Goal: Contribute content: Contribute content

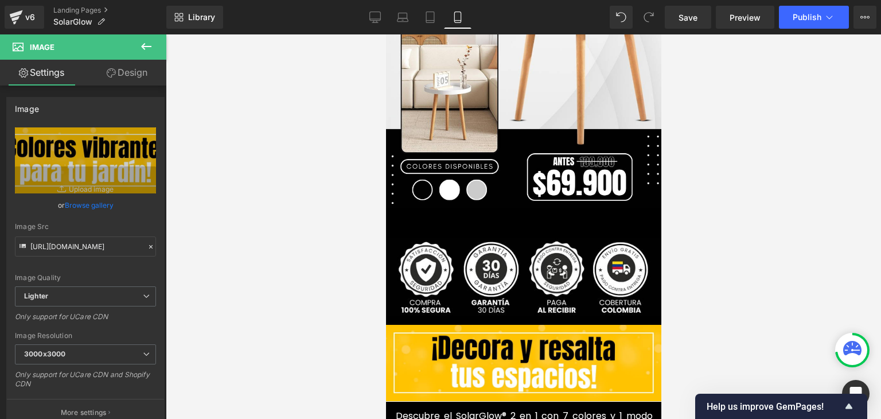
scroll to position [344, 0]
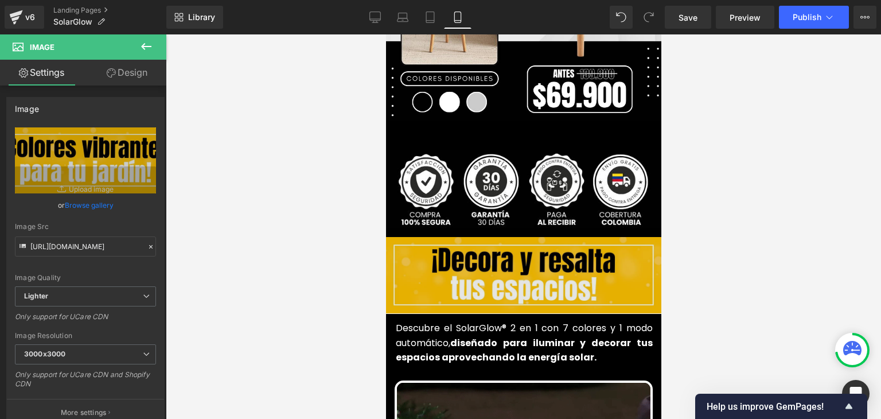
click at [511, 241] on img at bounding box center [522, 275] width 275 height 76
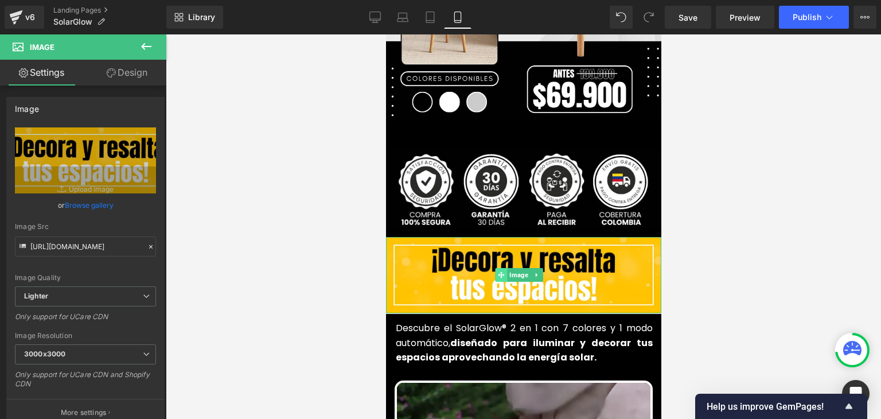
click at [495, 268] on span at bounding box center [501, 275] width 12 height 14
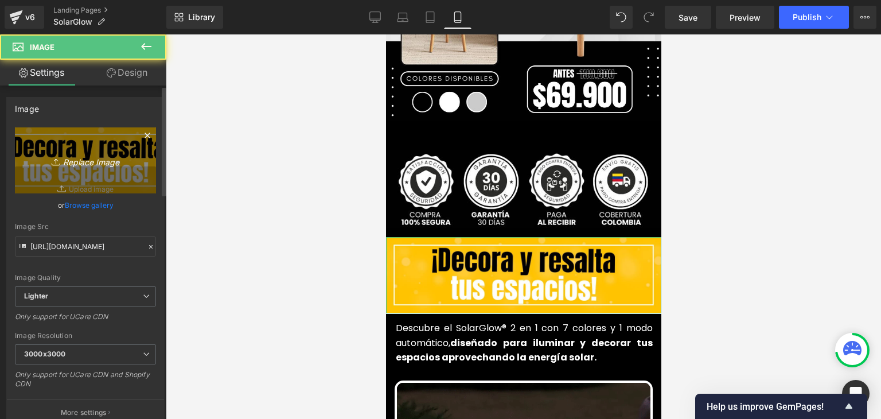
click at [82, 153] on icon "Replace Image" at bounding box center [86, 160] width 92 height 14
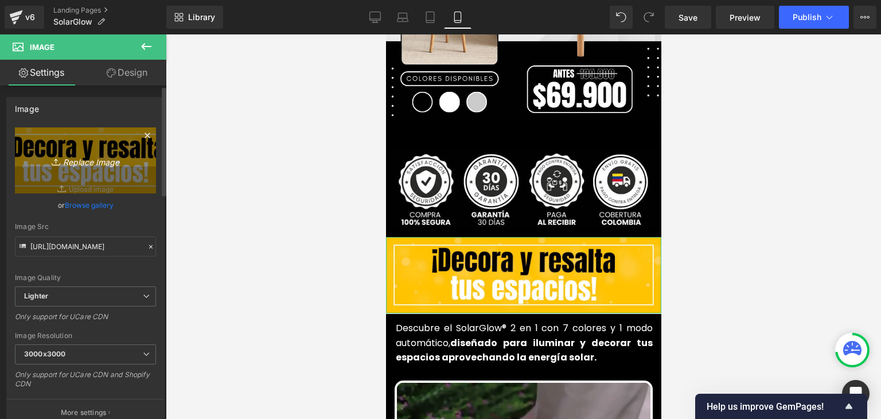
type input "C:\fakepath\107.webp"
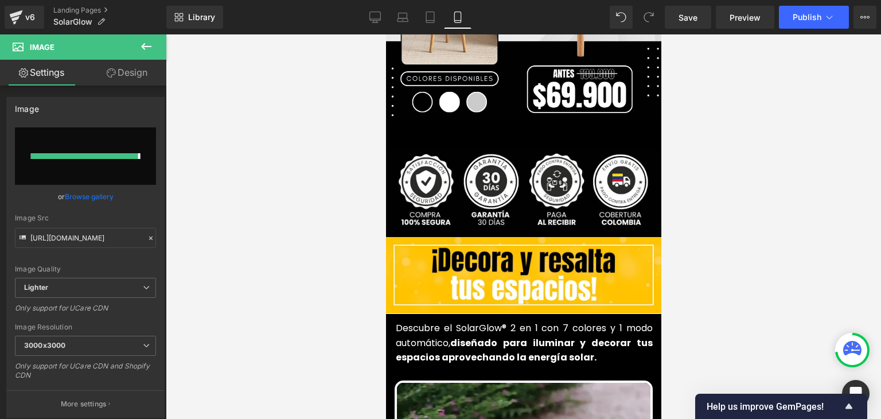
type input "[URL][DOMAIN_NAME]"
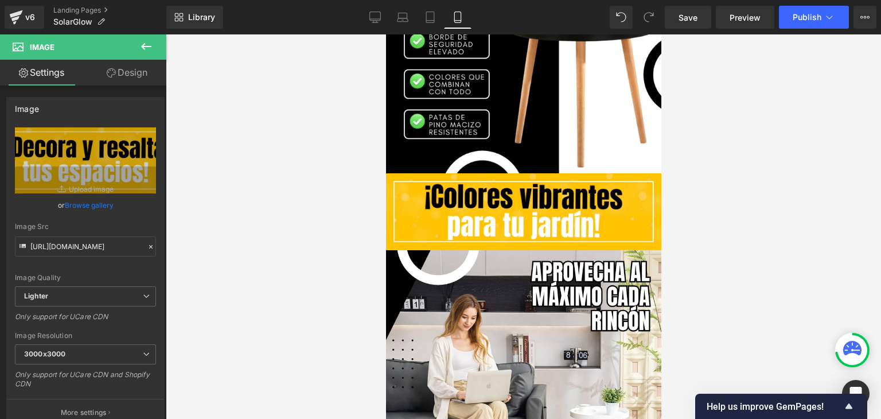
scroll to position [1032, 0]
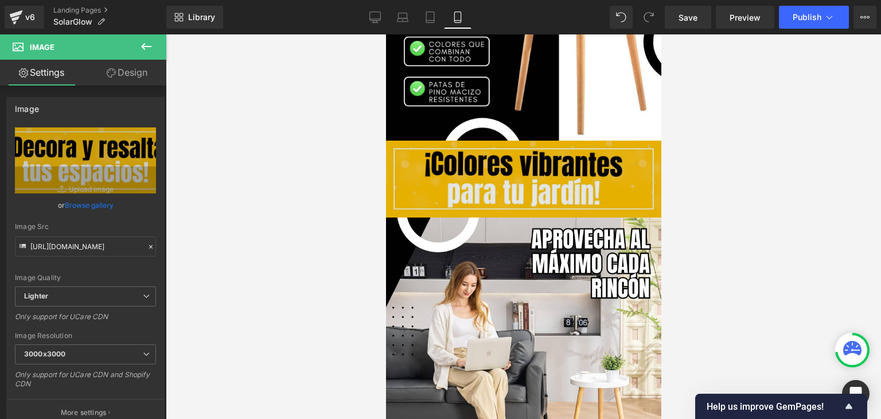
click at [524, 177] on img at bounding box center [522, 178] width 275 height 76
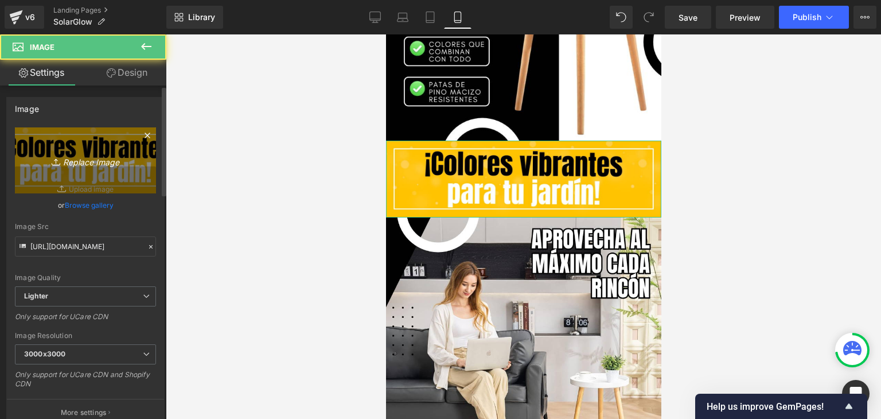
click at [82, 163] on icon "Replace Image" at bounding box center [86, 160] width 92 height 14
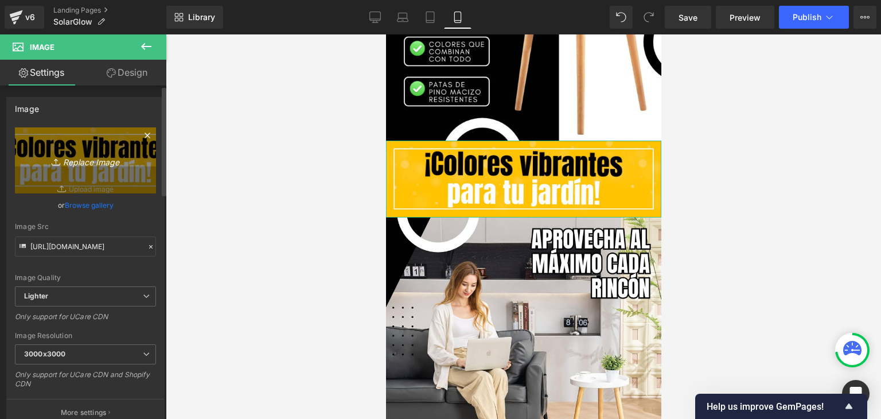
type input "C:\fakepath\108.webp"
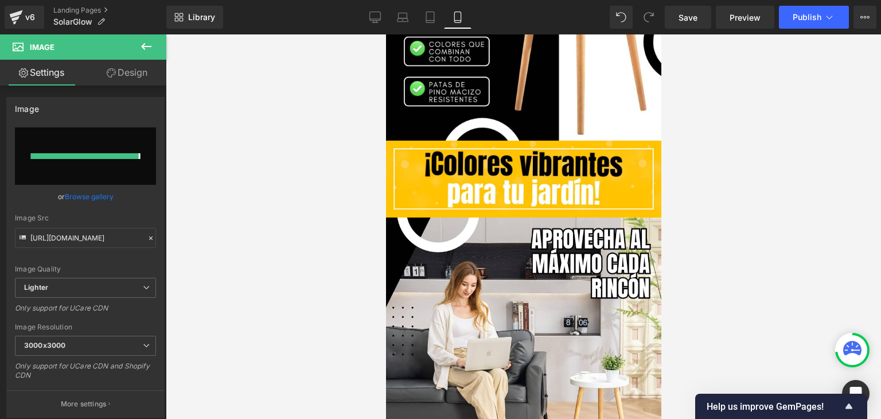
type input "[URL][DOMAIN_NAME]"
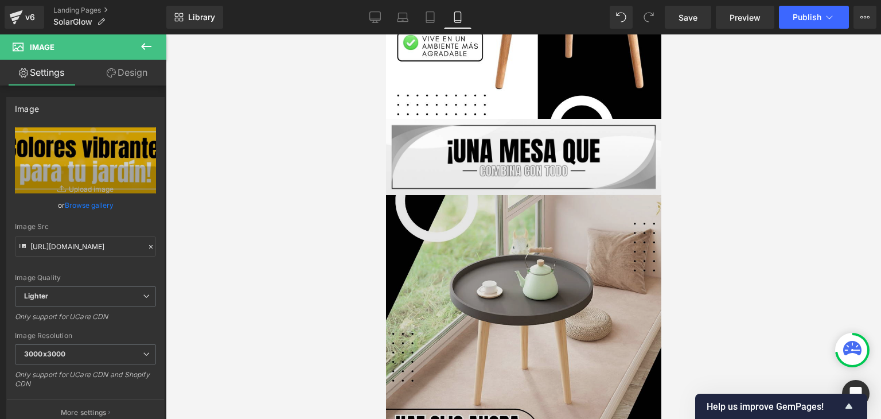
scroll to position [2465, 0]
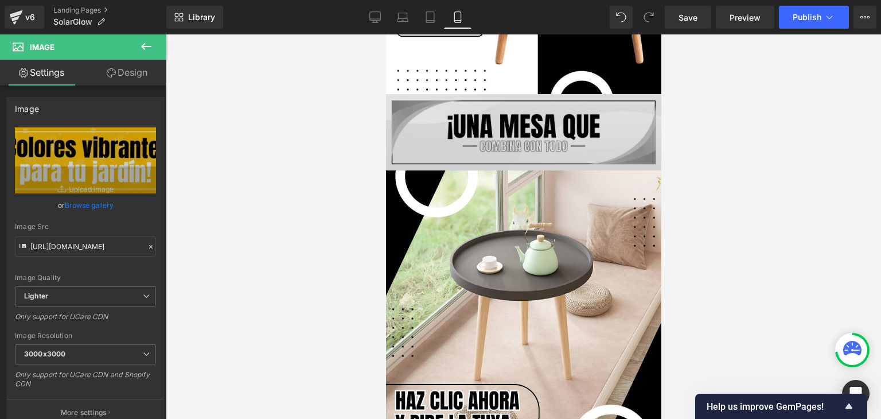
click at [511, 112] on div "Image" at bounding box center [522, 132] width 275 height 76
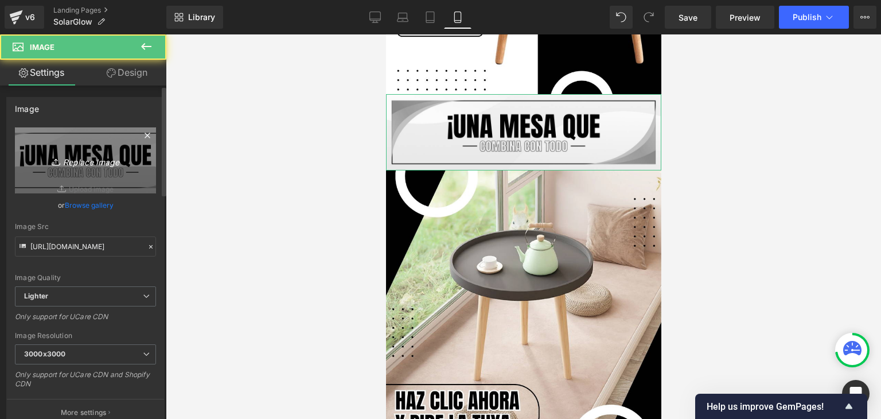
click at [70, 150] on link "Replace Image" at bounding box center [85, 160] width 141 height 66
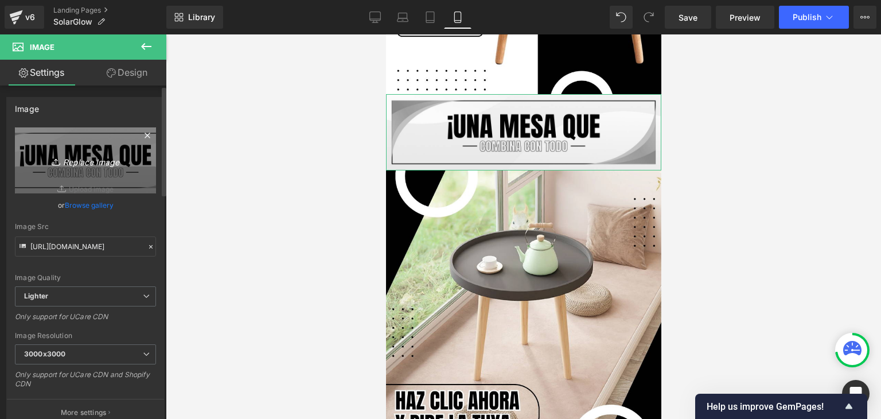
type input "C:\fakepath\109.webp"
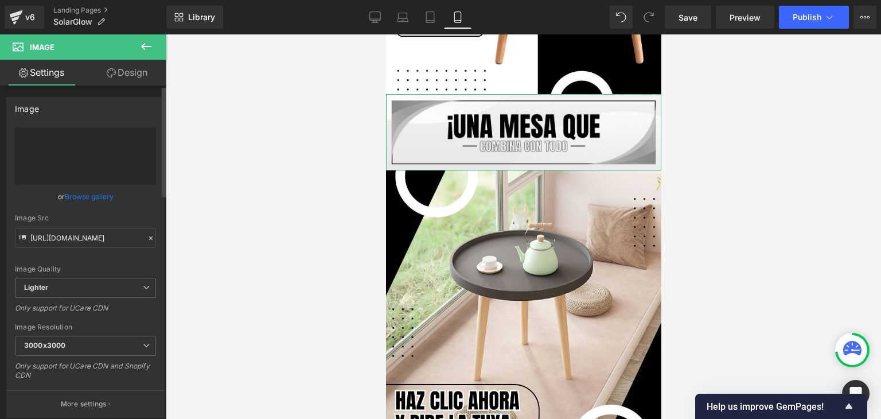
type input "[URL][DOMAIN_NAME]"
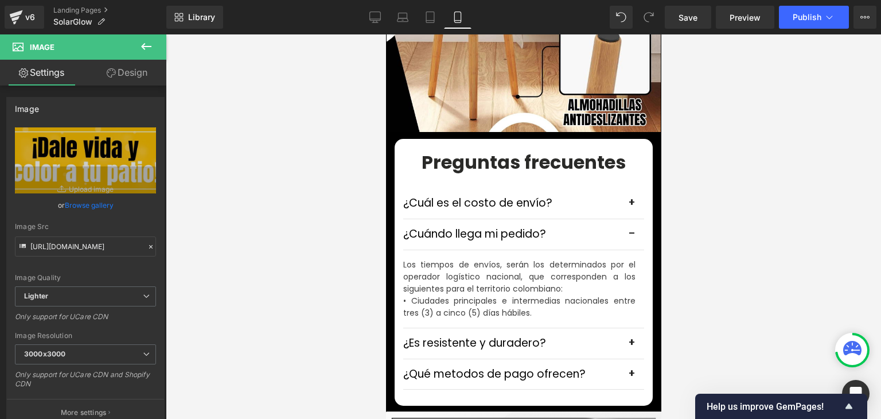
scroll to position [3497, 0]
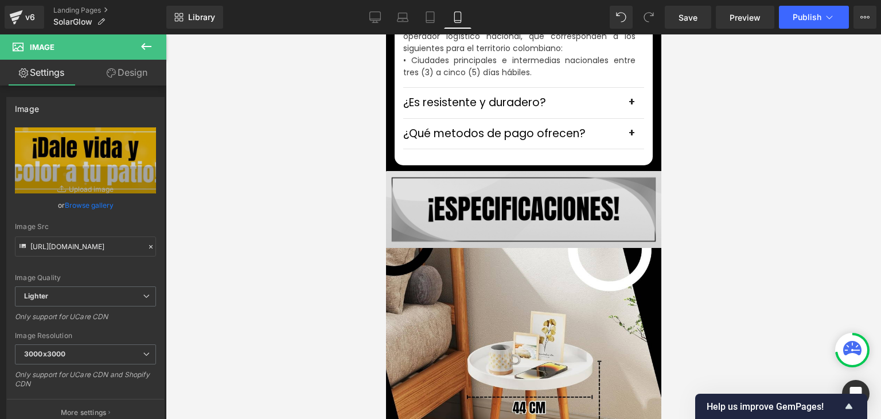
click at [491, 186] on img at bounding box center [522, 209] width 275 height 76
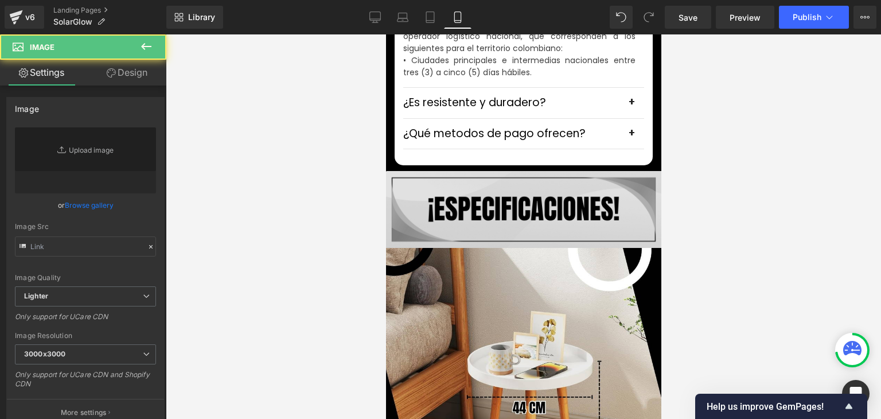
type input "[URL][DOMAIN_NAME]"
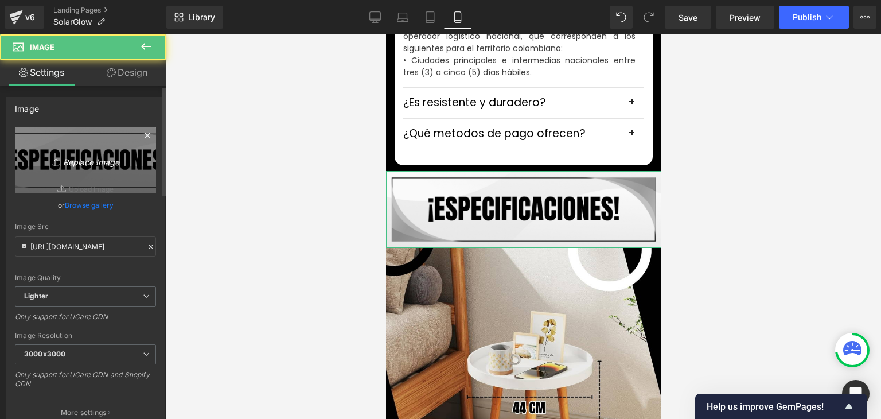
click at [147, 175] on link "Replace Image" at bounding box center [85, 160] width 141 height 66
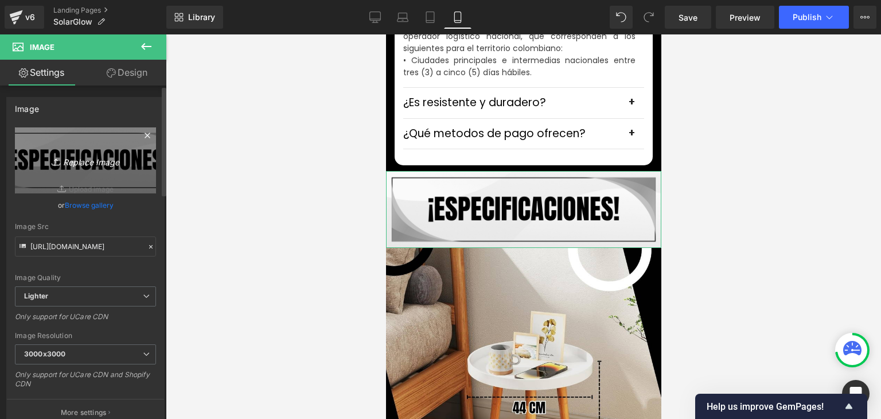
type input "C:\fakepath\110.webp"
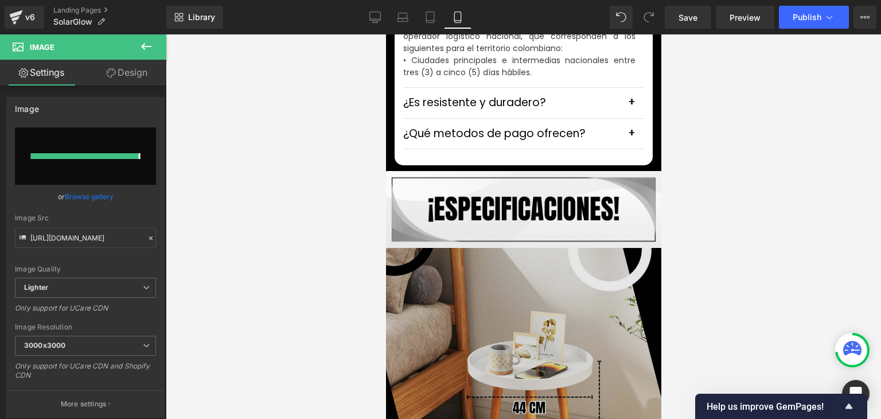
type input "[URL][DOMAIN_NAME]"
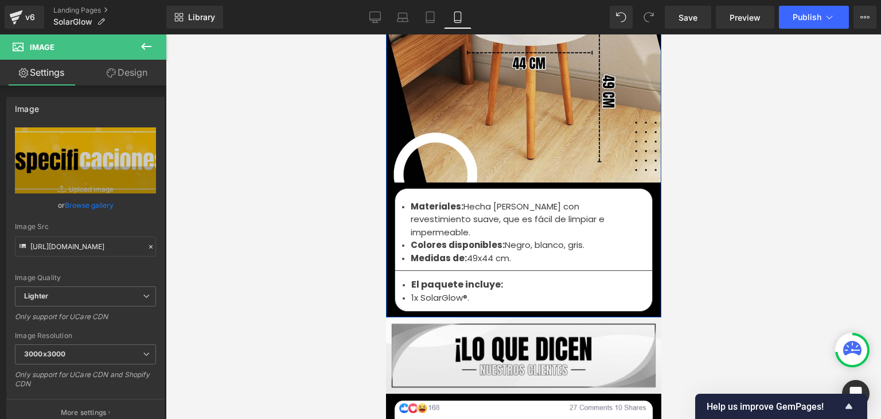
scroll to position [4013, 0]
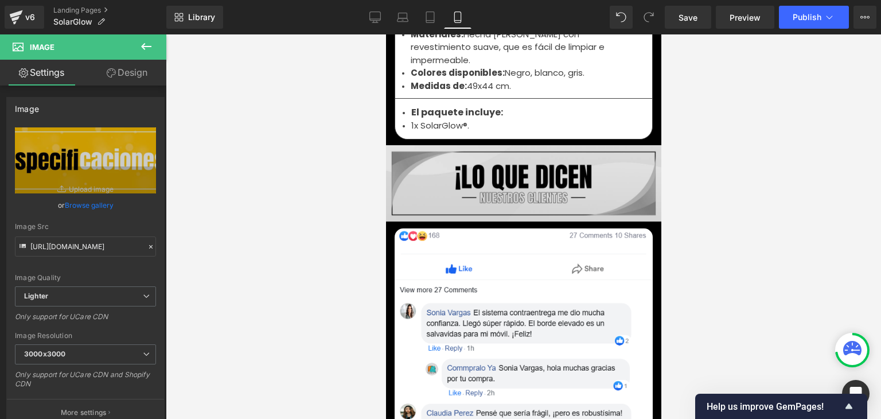
click at [517, 154] on div "Image" at bounding box center [522, 183] width 275 height 76
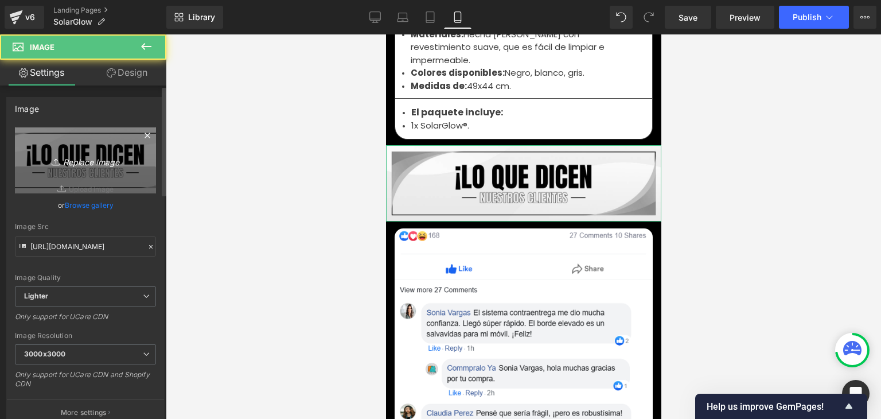
click at [131, 158] on link "Replace Image" at bounding box center [85, 160] width 141 height 66
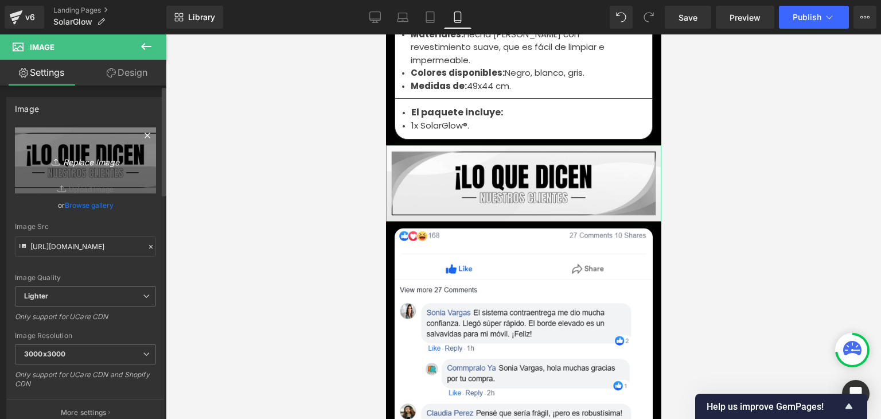
type input "C:\fakepath\111.webp"
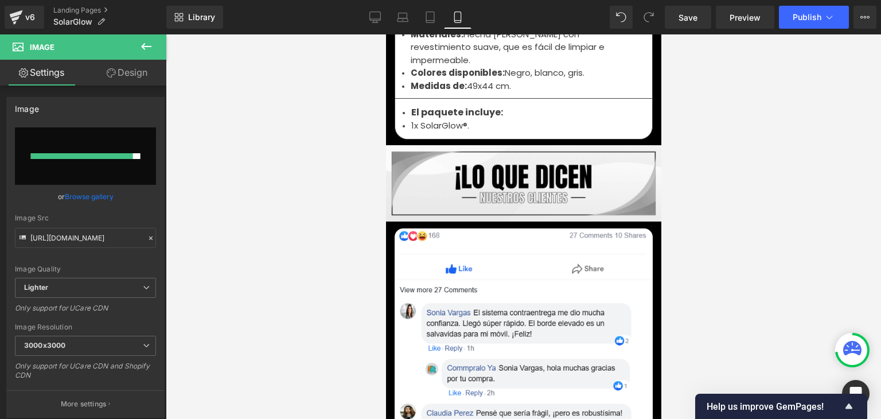
type input "[URL][DOMAIN_NAME]"
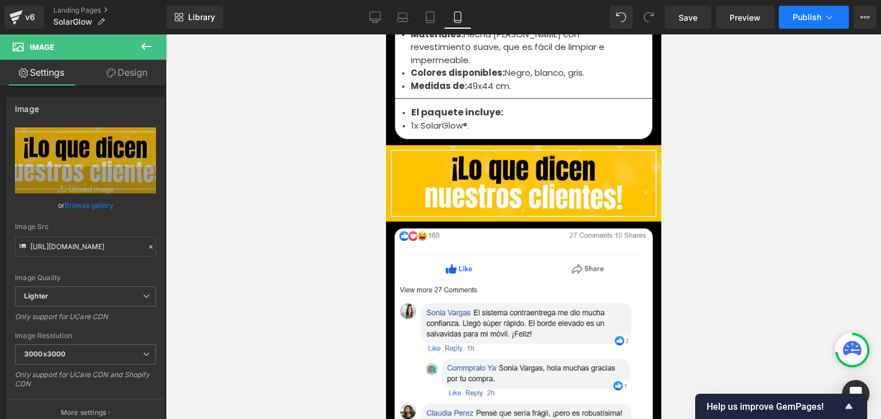
click at [804, 18] on span "Publish" at bounding box center [806, 17] width 29 height 9
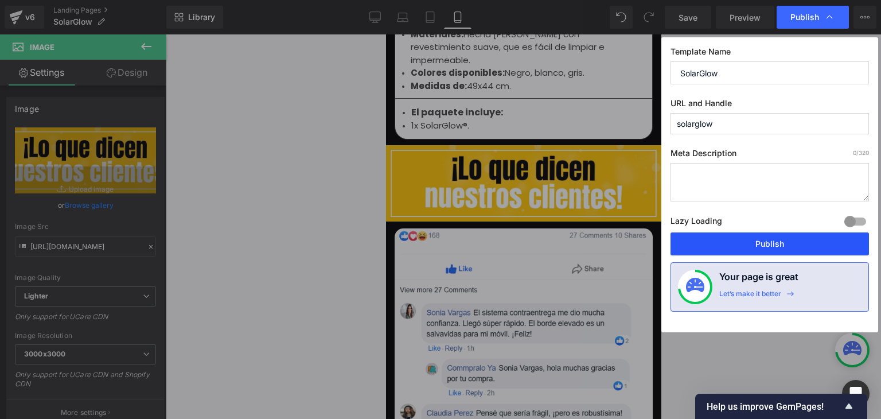
click at [745, 244] on button "Publish" at bounding box center [769, 243] width 198 height 23
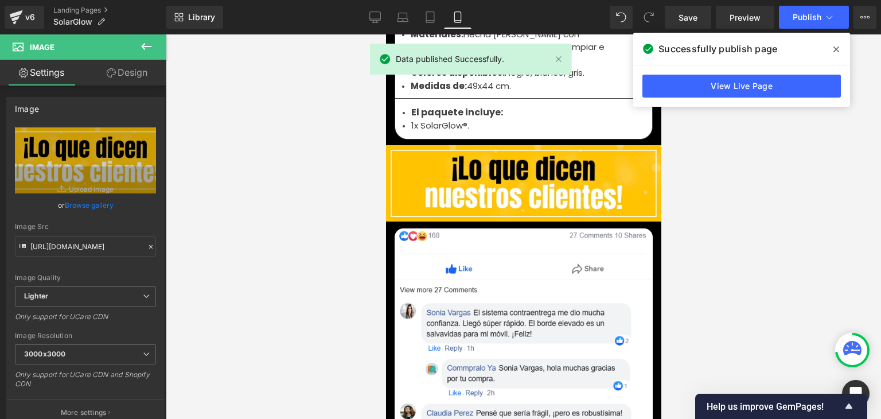
click at [835, 48] on icon at bounding box center [836, 49] width 6 height 9
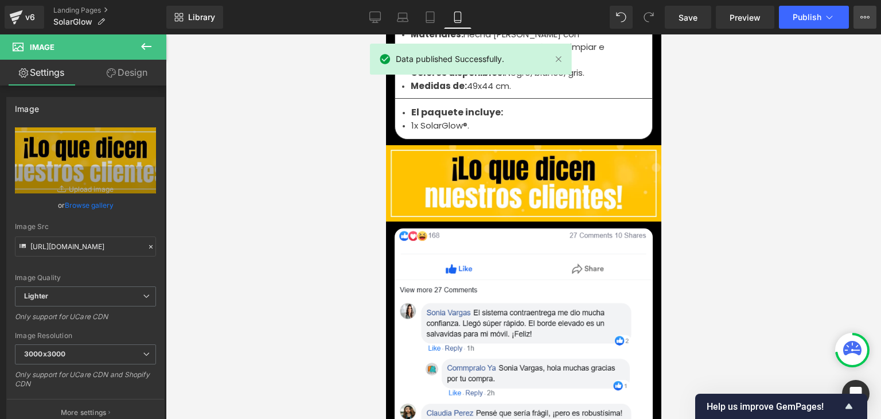
click at [865, 24] on button "View Live Page View with current Template Save Template to Library Schedule Pub…" at bounding box center [864, 17] width 23 height 23
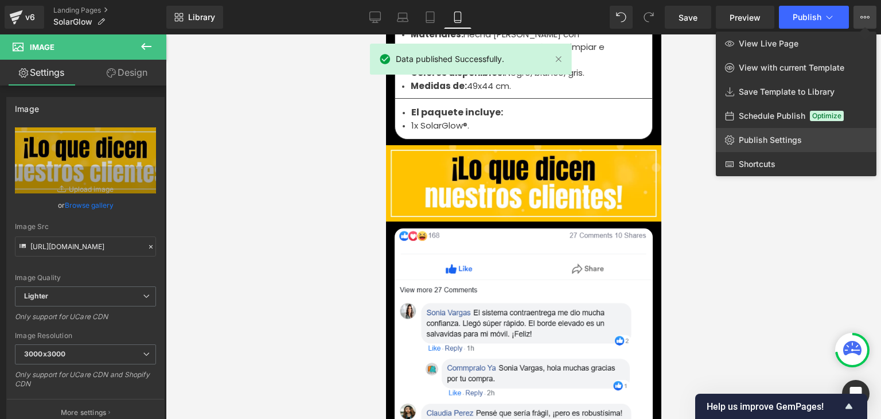
click at [755, 136] on span "Publish Settings" at bounding box center [769, 140] width 63 height 10
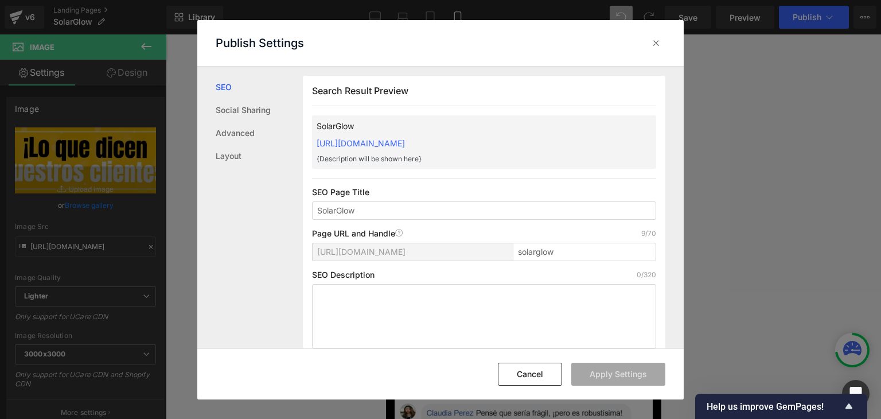
drag, startPoint x: 309, startPoint y: 144, endPoint x: 536, endPoint y: 131, distance: 227.4
click at [536, 132] on div "Search Result Preview SolarGlow [URL][DOMAIN_NAME] {Description will be shown h…" at bounding box center [484, 217] width 362 height 282
copy link "[URL][DOMAIN_NAME]"
click at [650, 43] on icon at bounding box center [655, 42] width 11 height 11
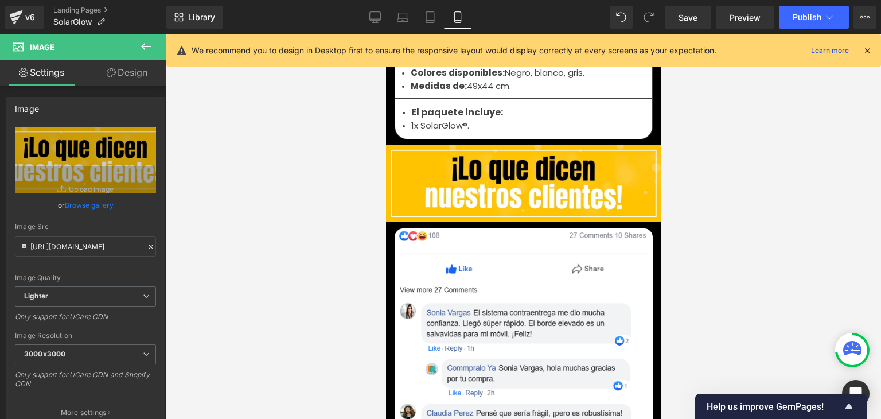
drag, startPoint x: 867, startPoint y: 50, endPoint x: 851, endPoint y: 19, distance: 35.4
click at [867, 50] on icon at bounding box center [867, 50] width 10 height 10
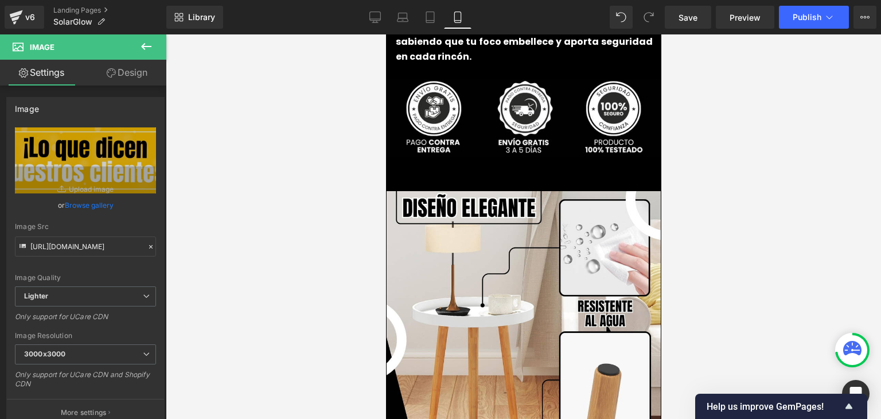
scroll to position [2695, 0]
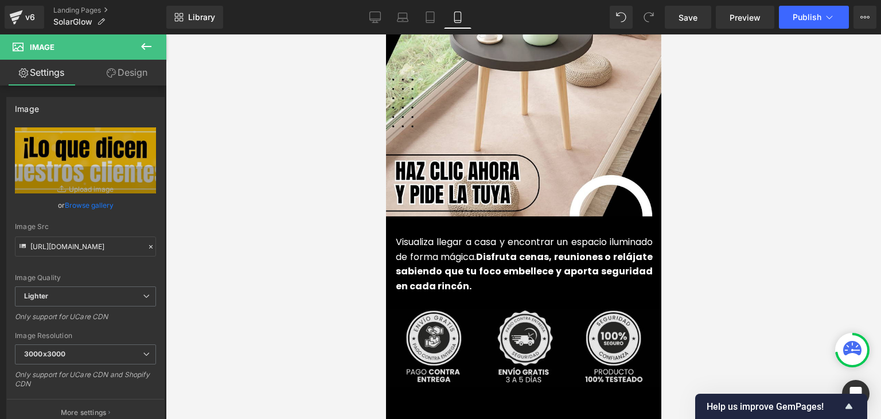
click at [516, 308] on img at bounding box center [522, 347] width 281 height 78
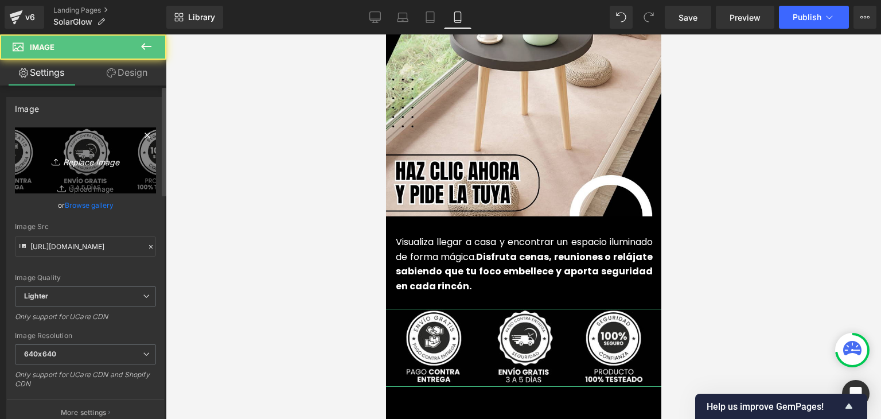
click at [67, 162] on icon "Replace Image" at bounding box center [86, 160] width 92 height 14
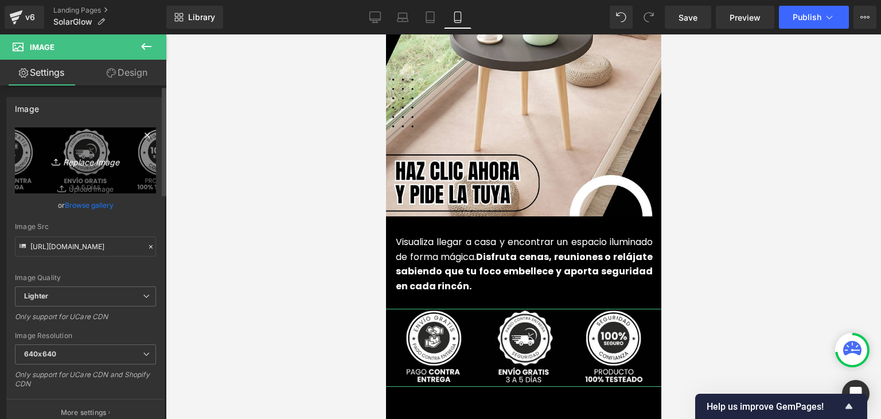
type input "C:\fakepath\20.webp"
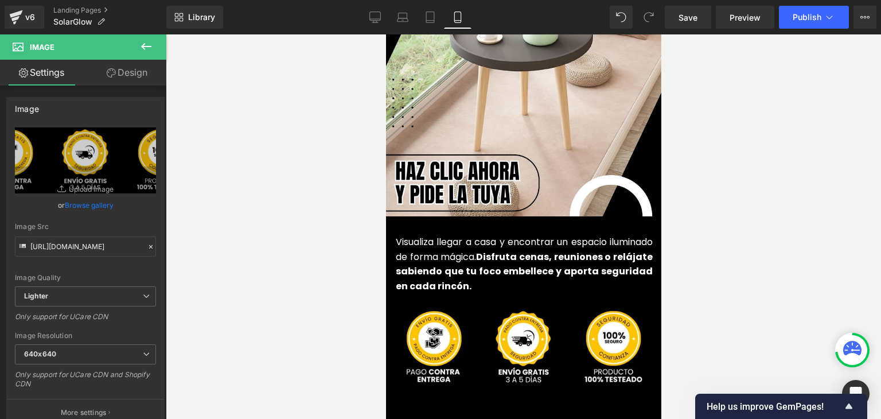
type input "[URL][DOMAIN_NAME]"
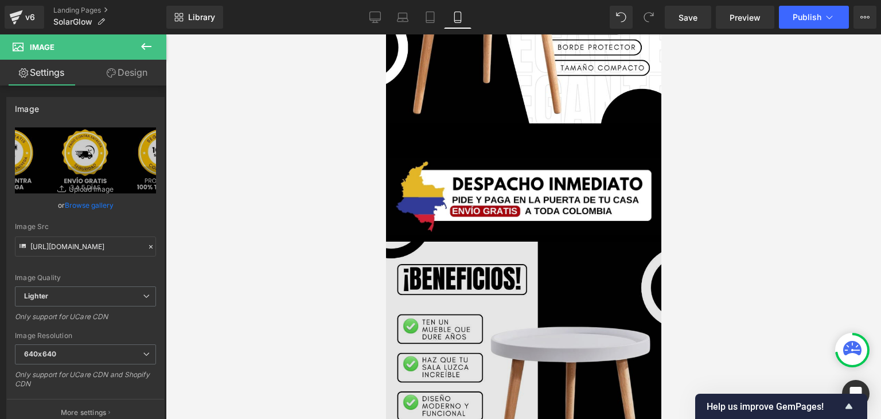
scroll to position [2007, 0]
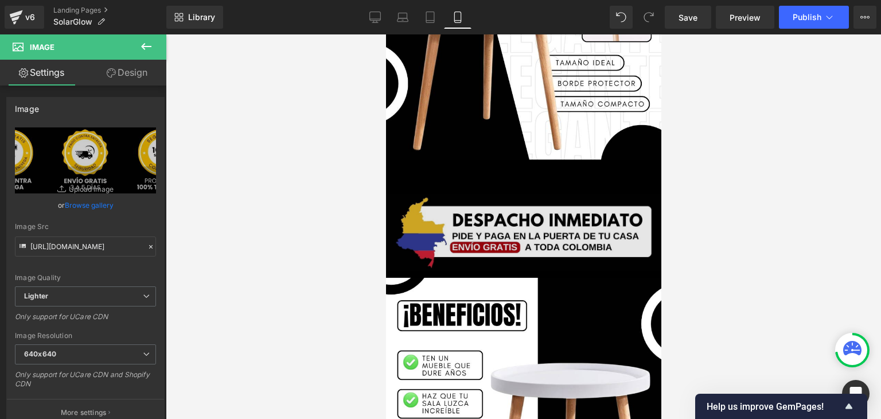
click at [517, 214] on div "Image" at bounding box center [523, 232] width 279 height 77
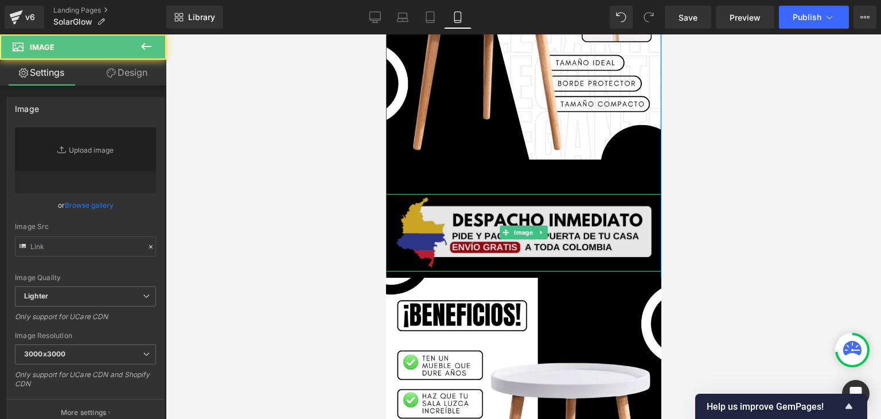
type input "[URL][DOMAIN_NAME]"
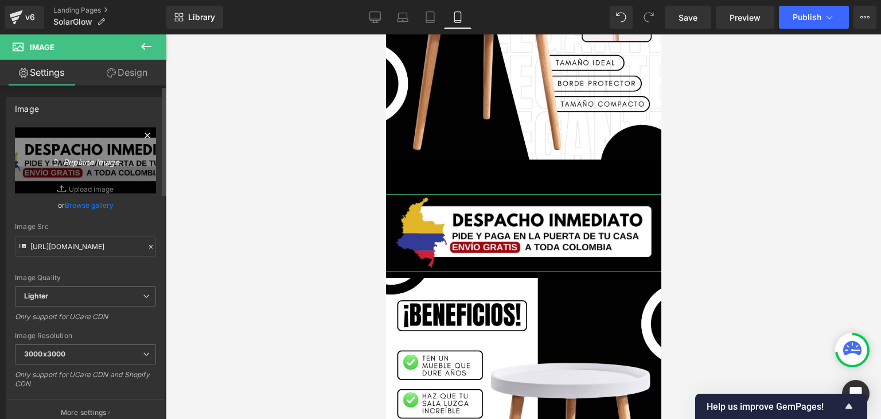
click at [122, 163] on icon "Replace Image" at bounding box center [86, 160] width 92 height 14
type input "C:\fakepath\21.webp"
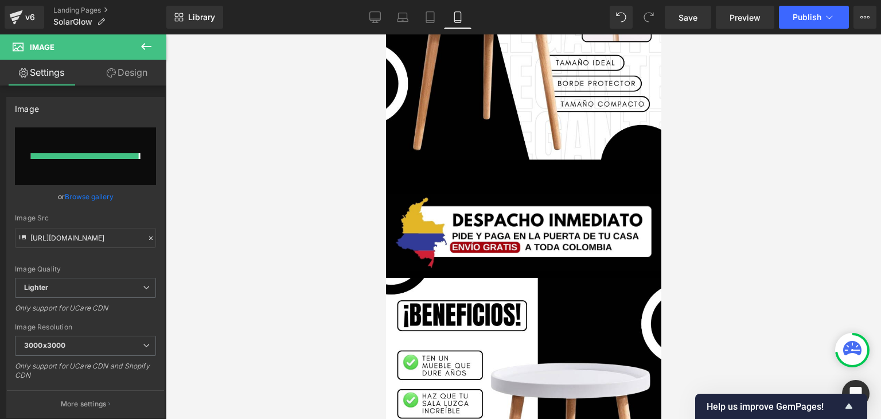
type input "[URL][DOMAIN_NAME]"
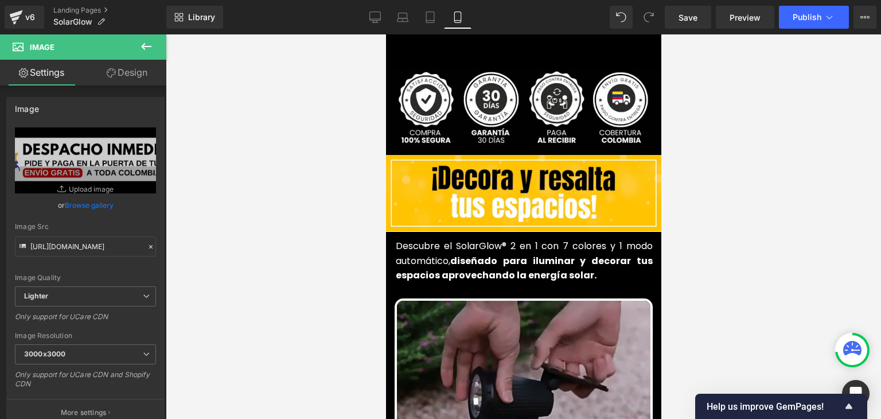
scroll to position [344, 0]
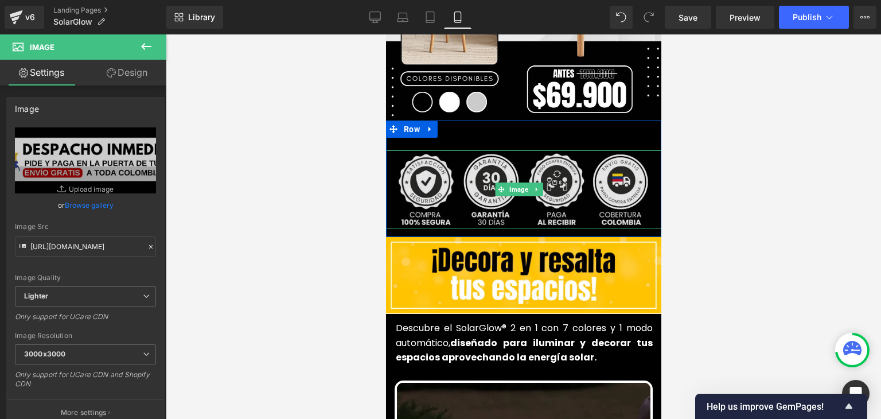
click at [501, 186] on icon at bounding box center [501, 189] width 6 height 6
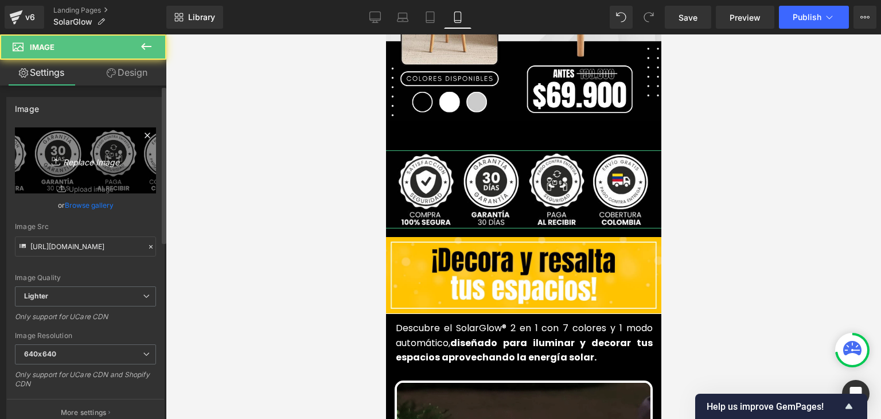
click at [120, 171] on link "Replace Image" at bounding box center [85, 160] width 141 height 66
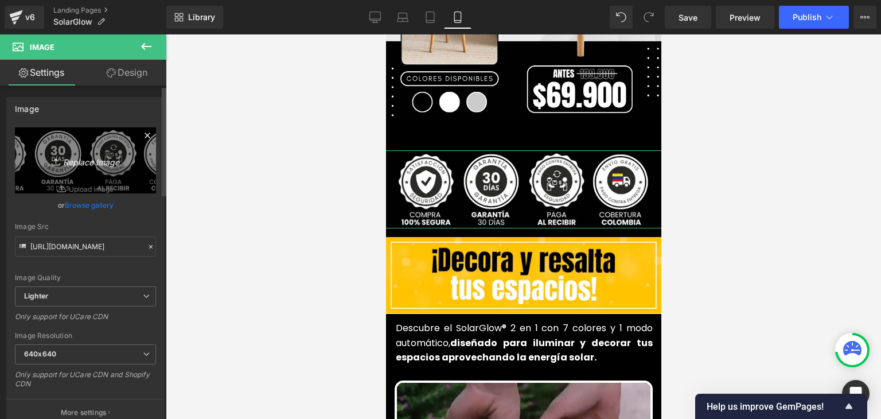
type input "C:\fakepath\19.webp"
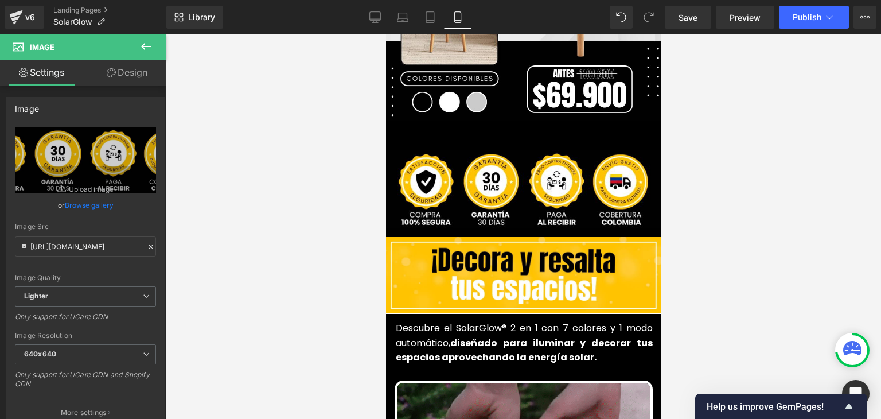
type input "[URL][DOMAIN_NAME]"
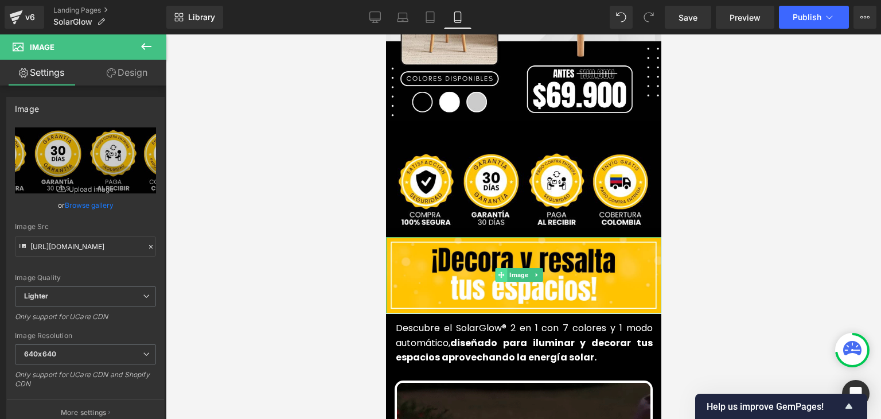
scroll to position [0, 0]
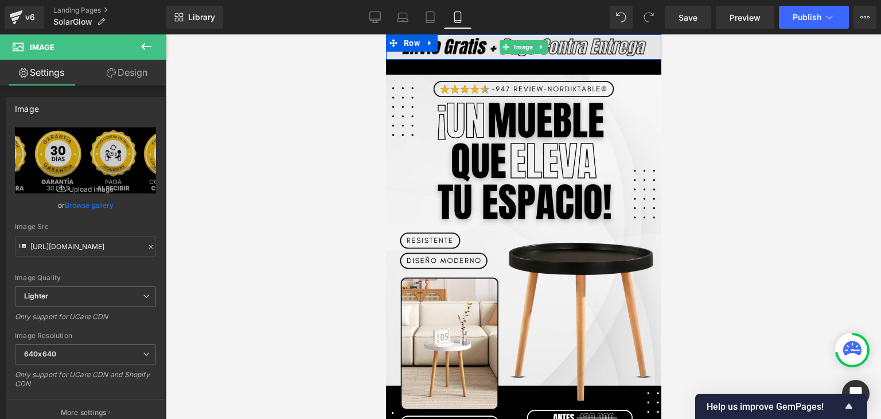
click at [513, 50] on span "Image" at bounding box center [523, 47] width 24 height 14
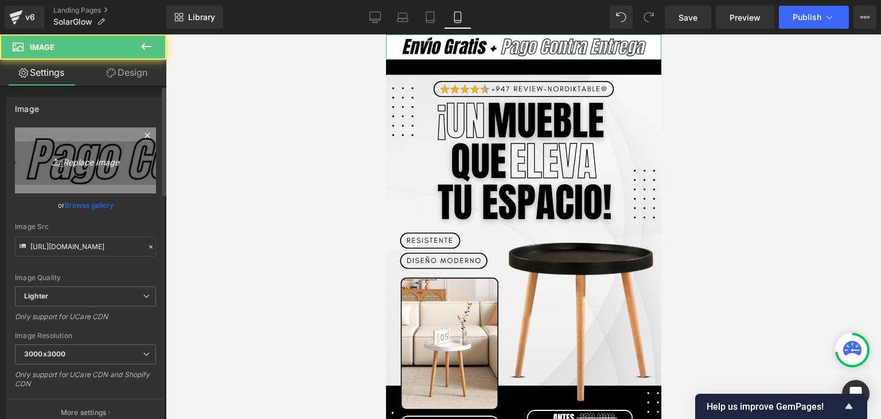
click at [94, 149] on link "Replace Image" at bounding box center [85, 160] width 141 height 66
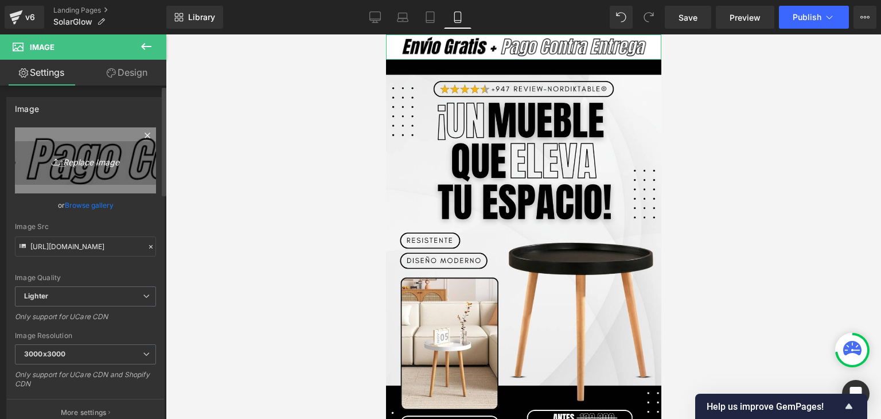
type input "C:\fakepath\Subtítulo.webp"
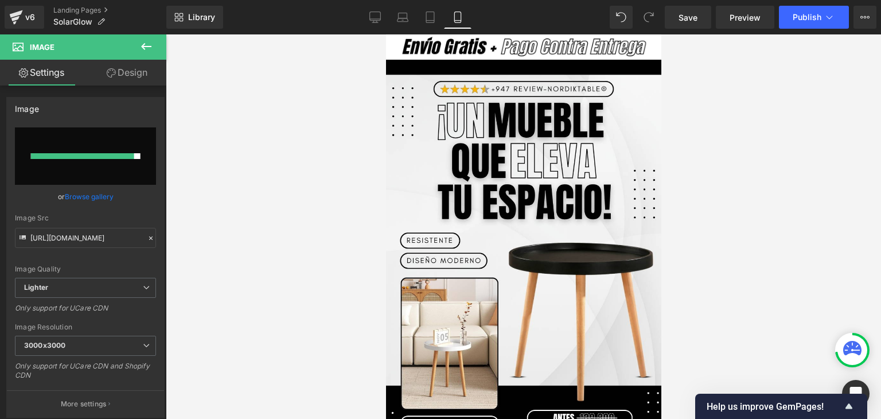
type input "[URL][DOMAIN_NAME]"
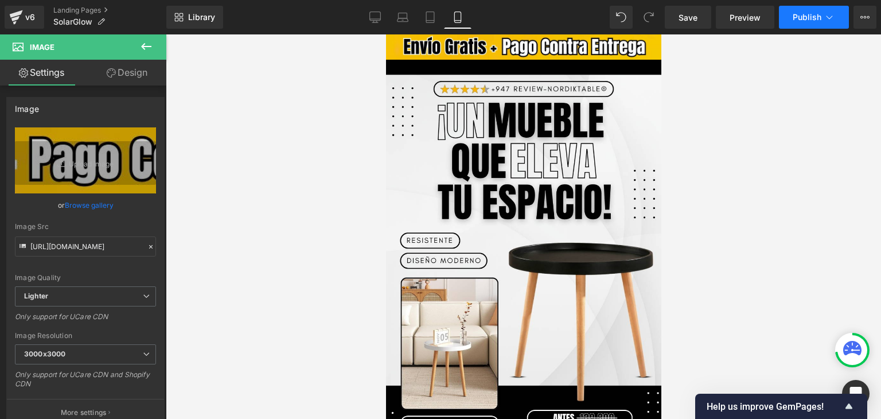
click at [814, 19] on span "Publish" at bounding box center [806, 17] width 29 height 9
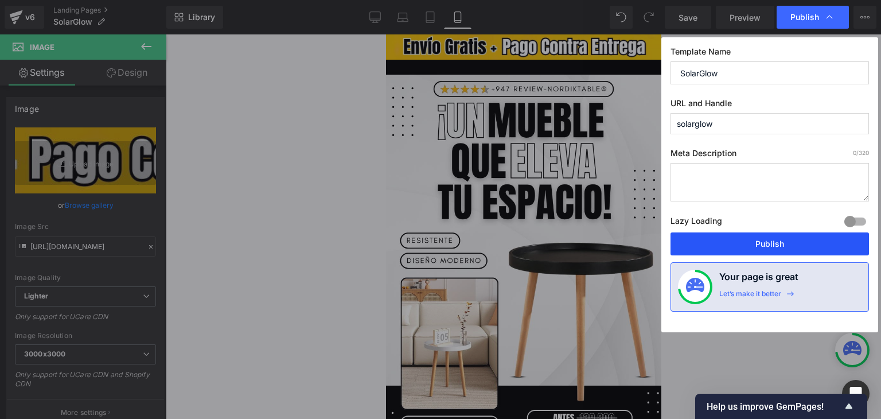
click at [774, 237] on button "Publish" at bounding box center [769, 243] width 198 height 23
